Goal: Task Accomplishment & Management: Use online tool/utility

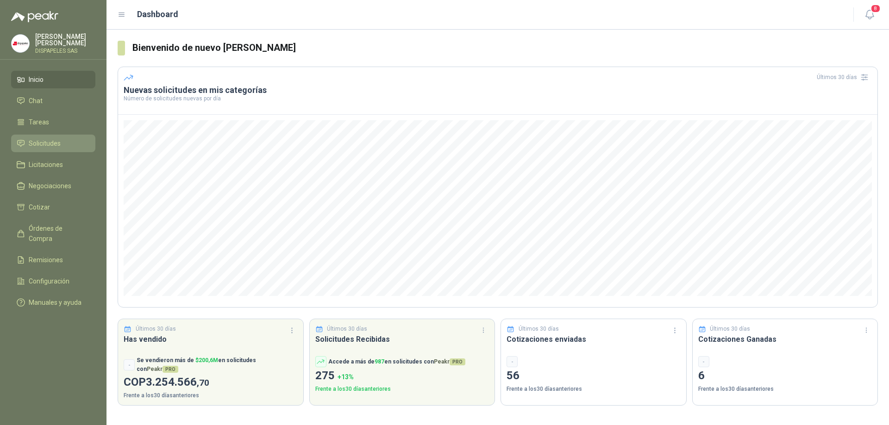
click at [46, 143] on span "Solicitudes" at bounding box center [45, 143] width 32 height 10
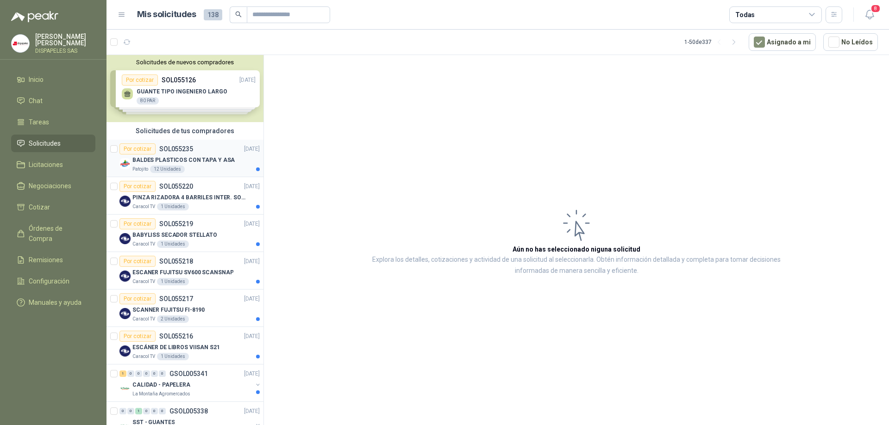
click at [140, 150] on div "Por cotizar" at bounding box center [137, 148] width 36 height 11
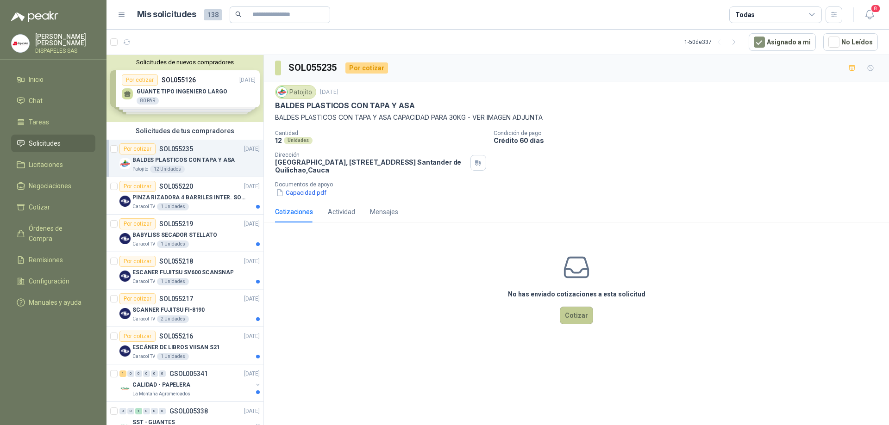
click at [577, 314] on button "Cotizar" at bounding box center [576, 316] width 33 height 18
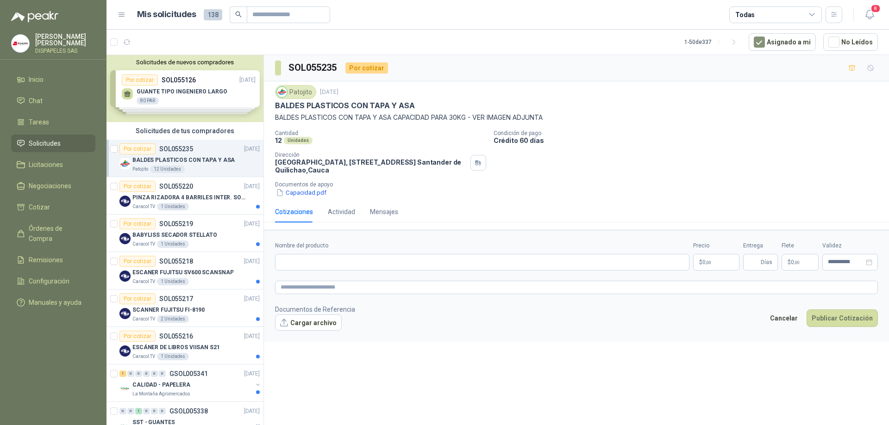
click at [585, 186] on p "Documentos de apoyo" at bounding box center [580, 184] width 610 height 6
click at [135, 186] on div "Por cotizar" at bounding box center [137, 186] width 36 height 11
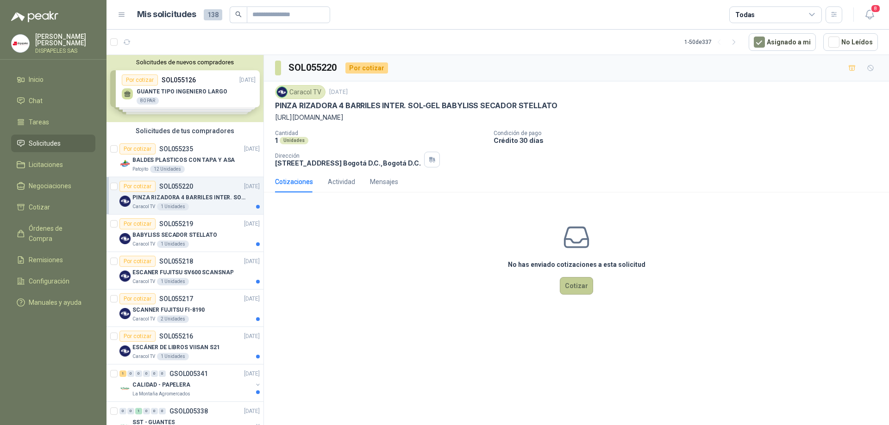
click at [569, 283] on button "Cotizar" at bounding box center [576, 286] width 33 height 18
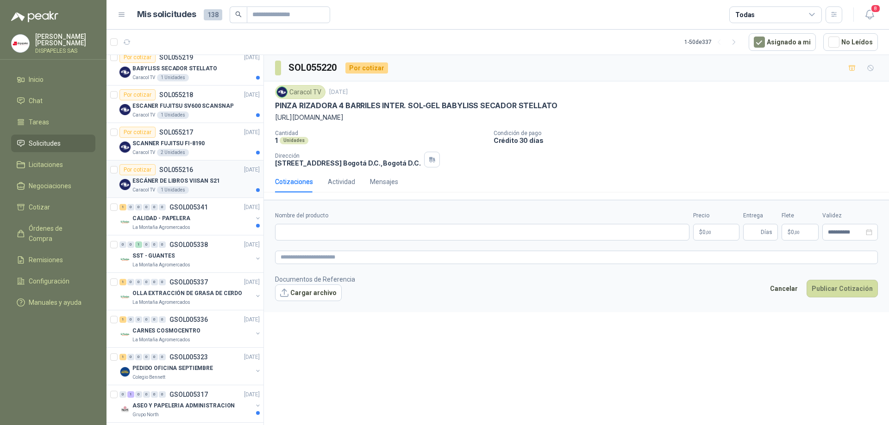
scroll to position [185, 0]
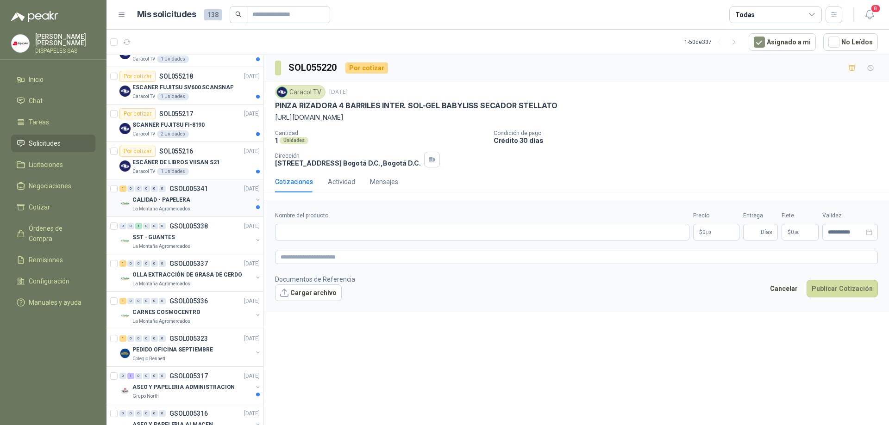
click at [146, 205] on div "CALIDAD - PAPELERA" at bounding box center [192, 199] width 120 height 11
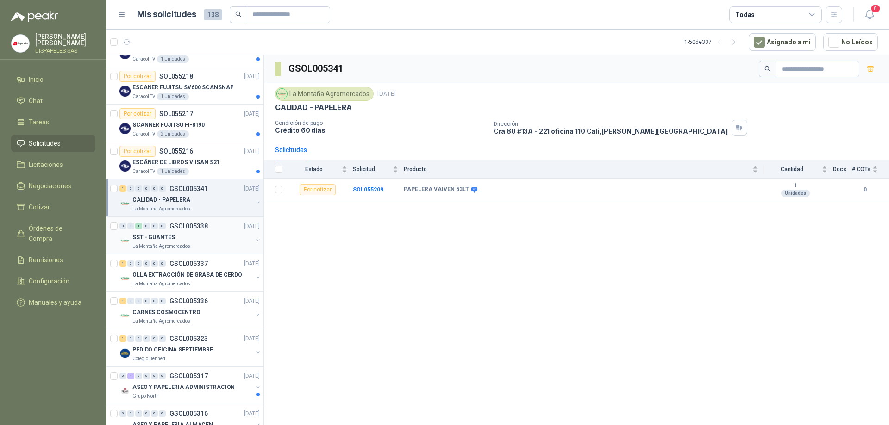
click at [154, 236] on p "SST - GUANTES" at bounding box center [153, 237] width 42 height 9
click at [174, 207] on p "La Montaña Agromercados" at bounding box center [161, 208] width 58 height 7
click at [164, 351] on p "PEDIDO OFICINA SEPTIEMBRE" at bounding box center [172, 350] width 81 height 9
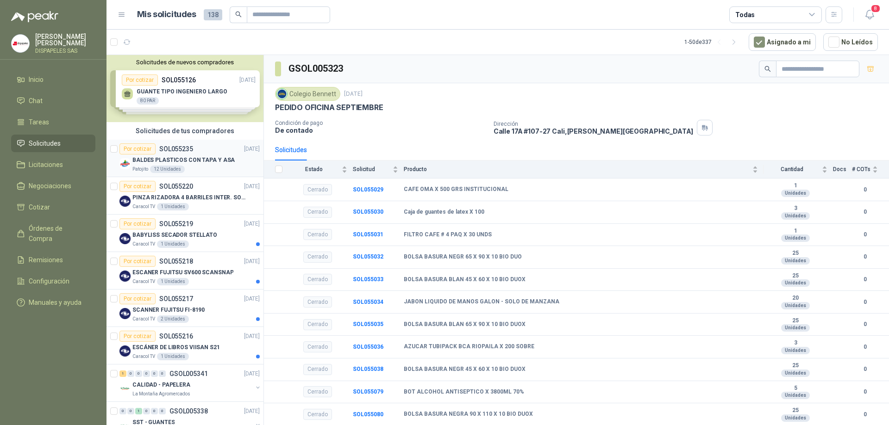
click at [132, 151] on div "Por cotizar" at bounding box center [137, 148] width 36 height 11
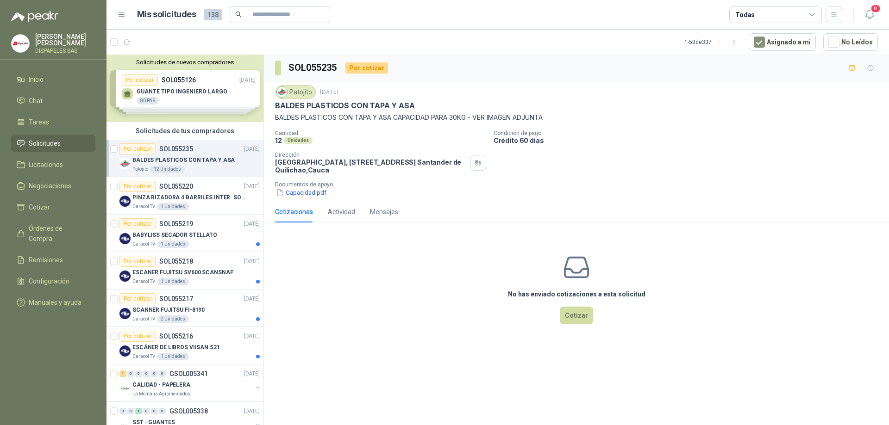
click at [573, 180] on div "Cantidad 12 Unidades Condición de pago Crédito 60 días Dirección Parque Industr…" at bounding box center [576, 164] width 603 height 68
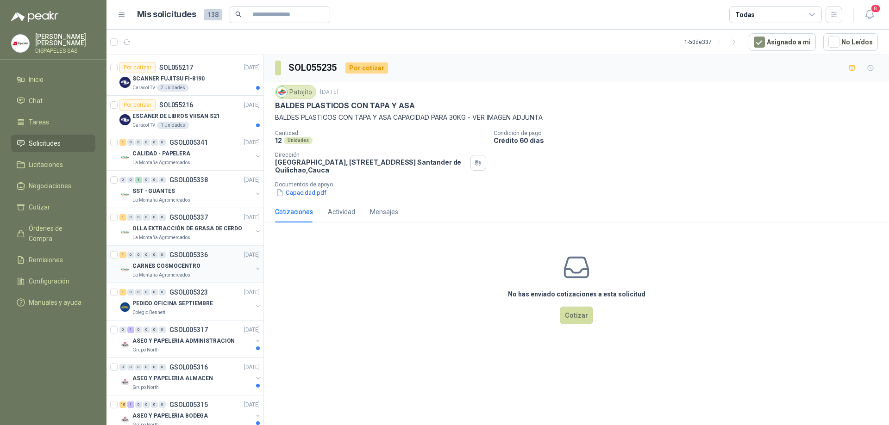
scroll to position [324, 0]
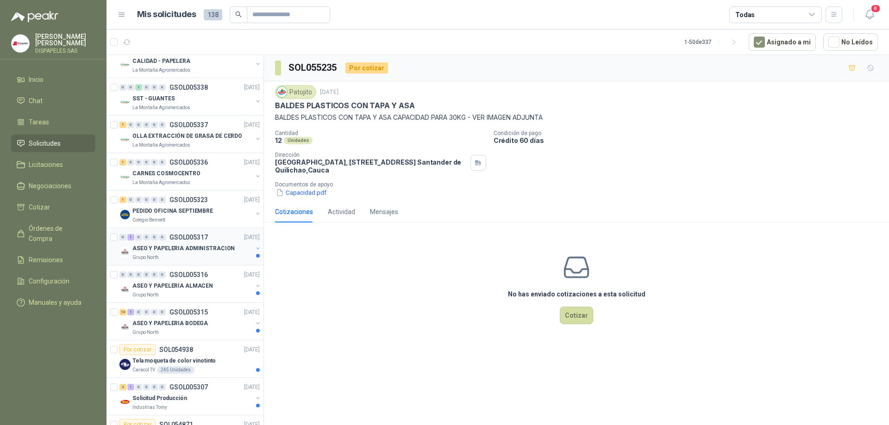
click at [125, 252] on img at bounding box center [124, 252] width 11 height 11
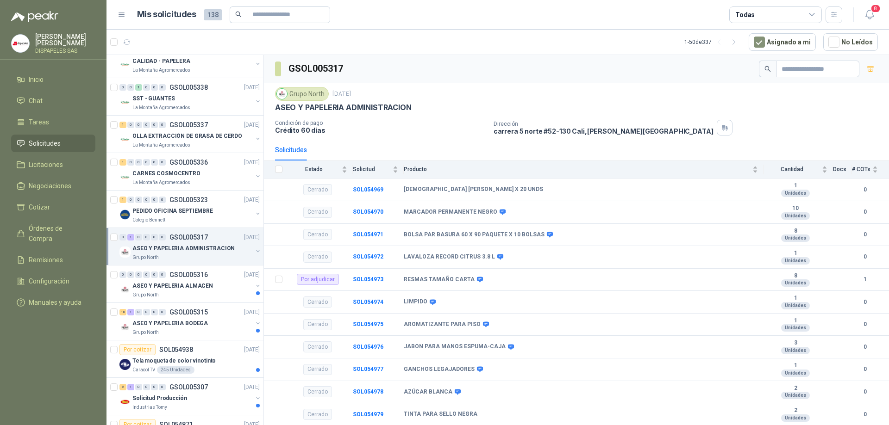
click at [442, 94] on div "Grupo North 5 sept, 2025" at bounding box center [576, 94] width 603 height 14
